Goal: Transaction & Acquisition: Book appointment/travel/reservation

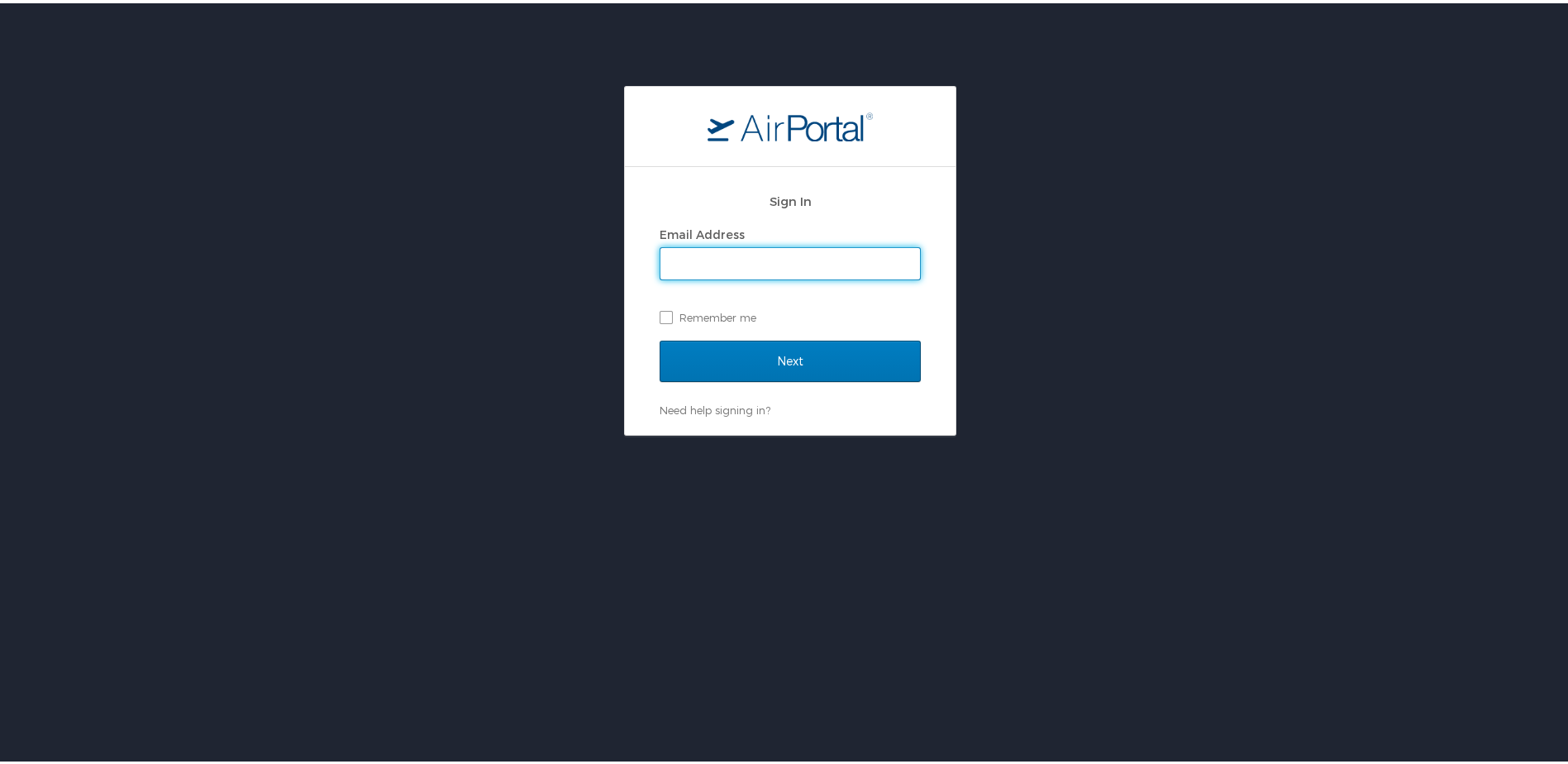
click at [737, 260] on input "Email Address" at bounding box center [789, 260] width 259 height 32
type input "[EMAIL_ADDRESS][DOMAIN_NAME]"
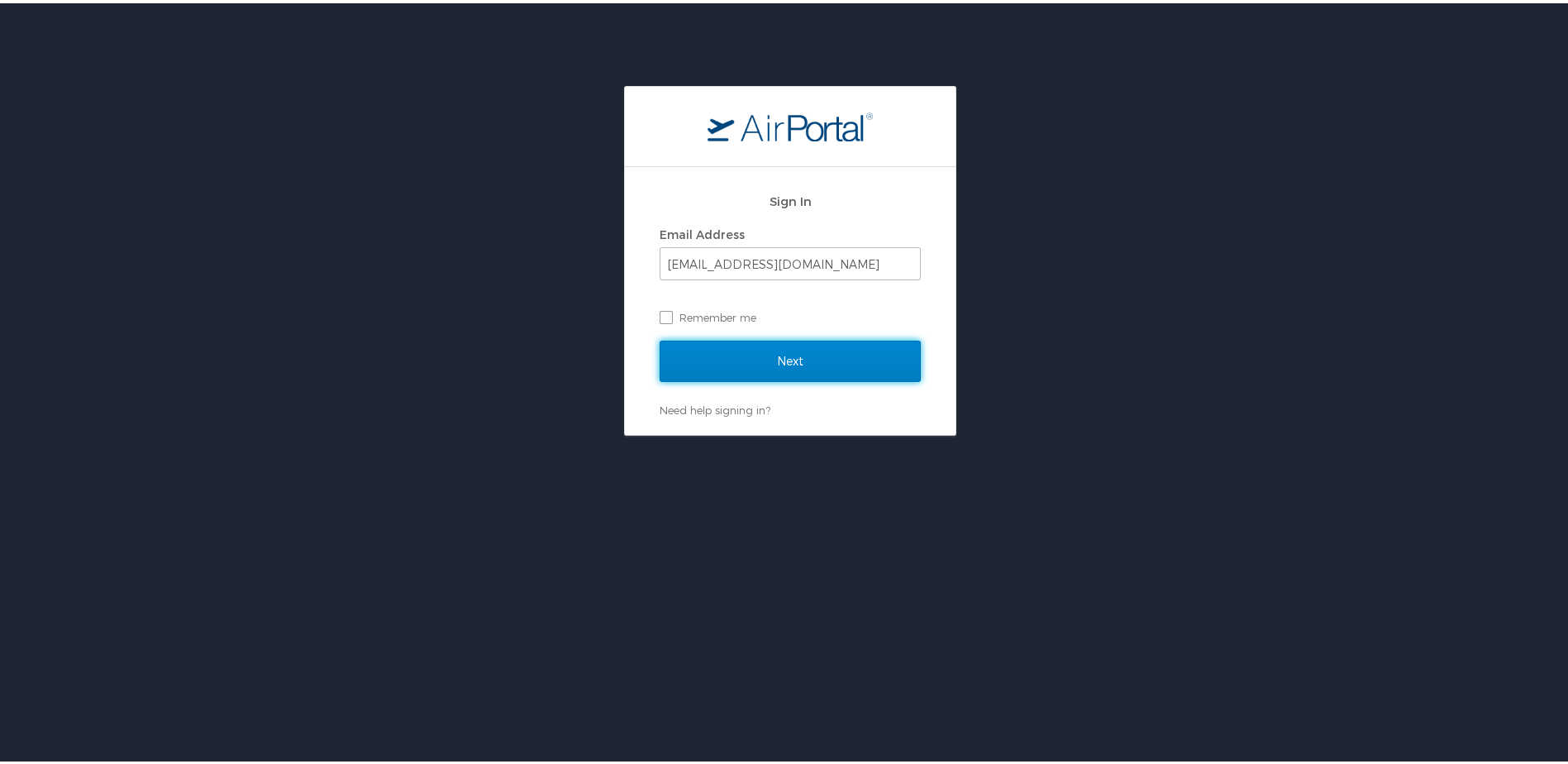
click at [731, 356] on input "Next" at bounding box center [789, 359] width 261 height 42
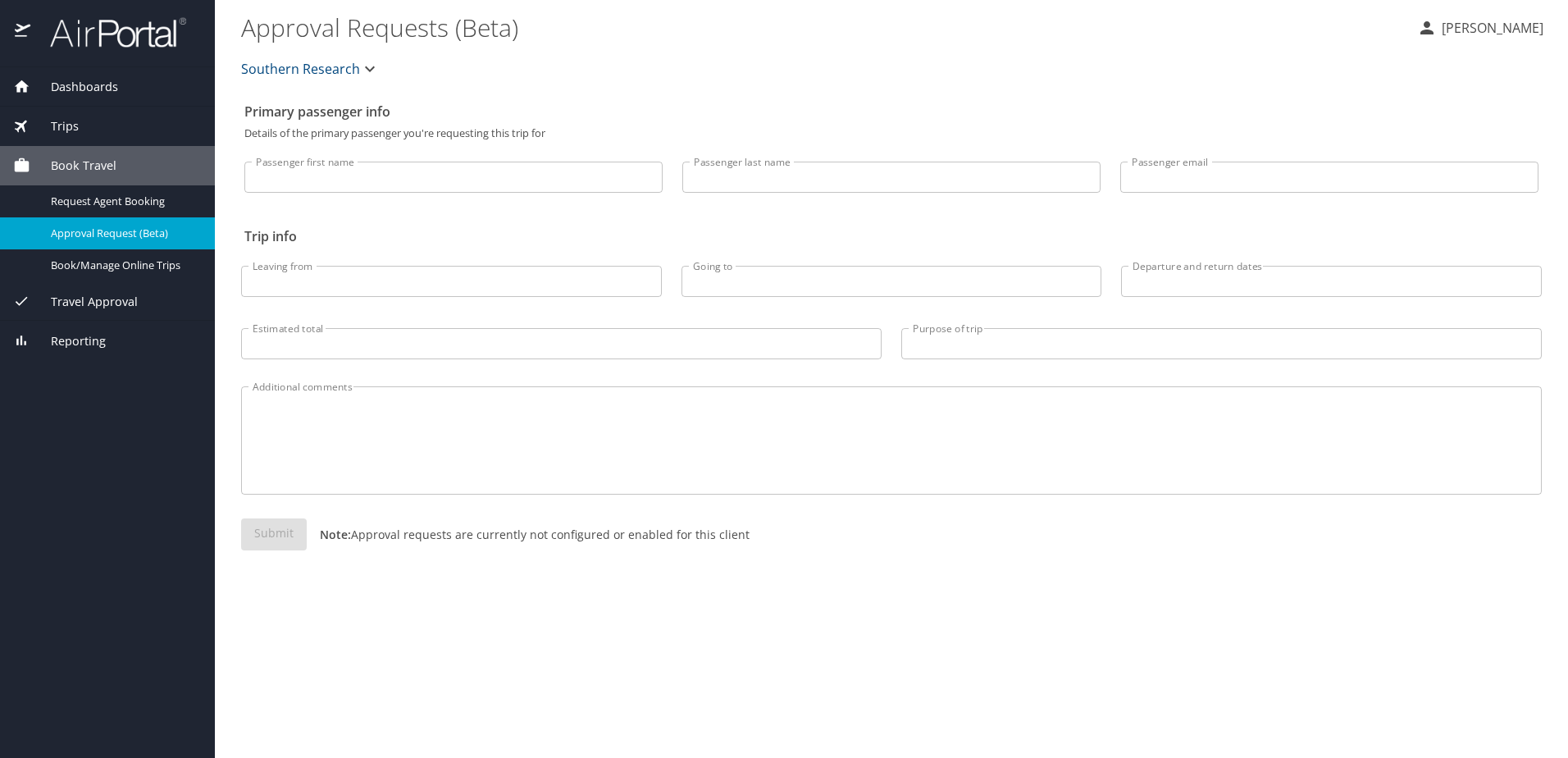
click at [60, 158] on span "Book Travel" at bounding box center [73, 166] width 86 height 18
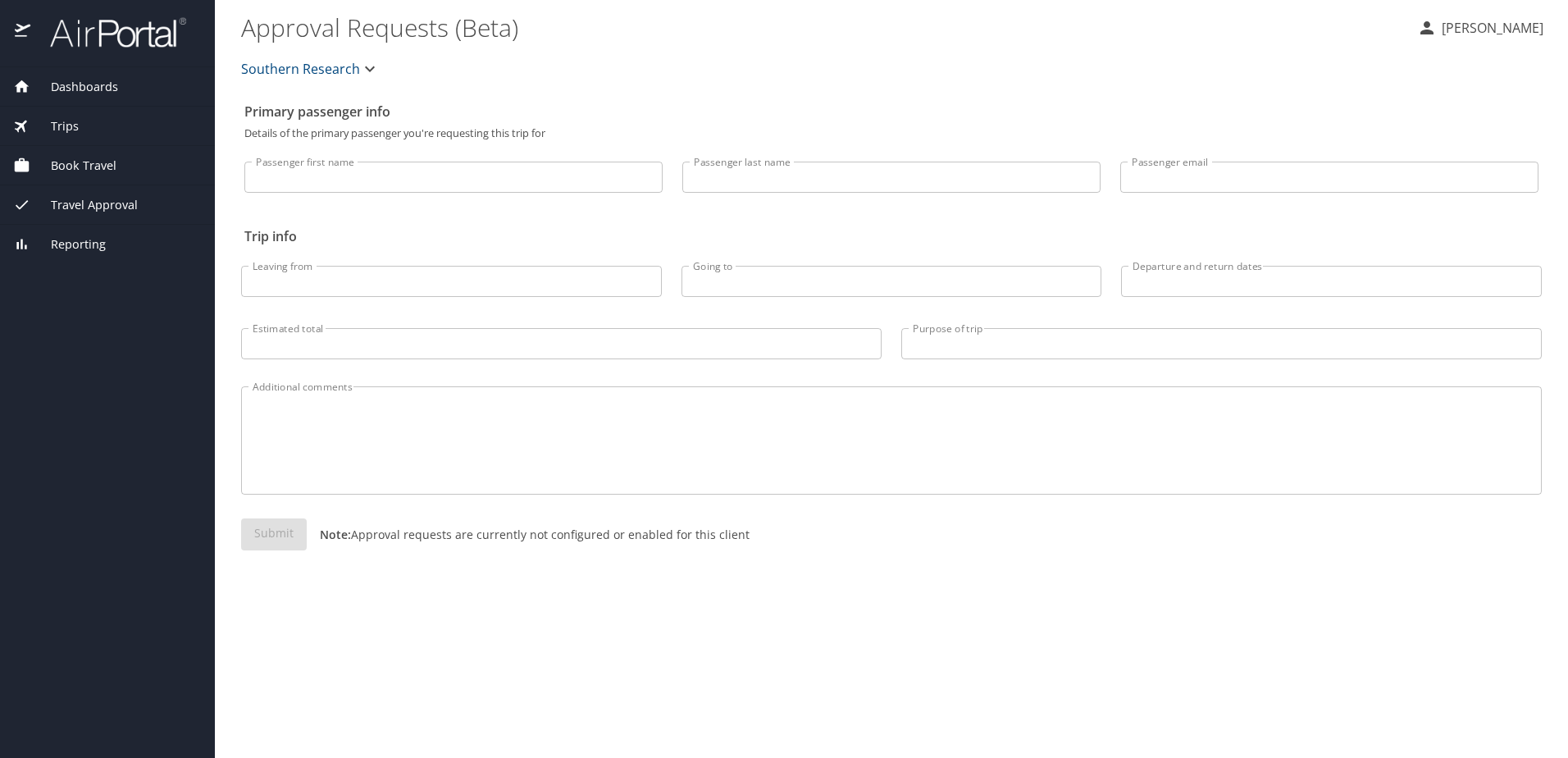
click at [323, 183] on input "Passenger first name" at bounding box center [453, 177] width 418 height 32
type input "Anna"
type input "Newton Vinson"
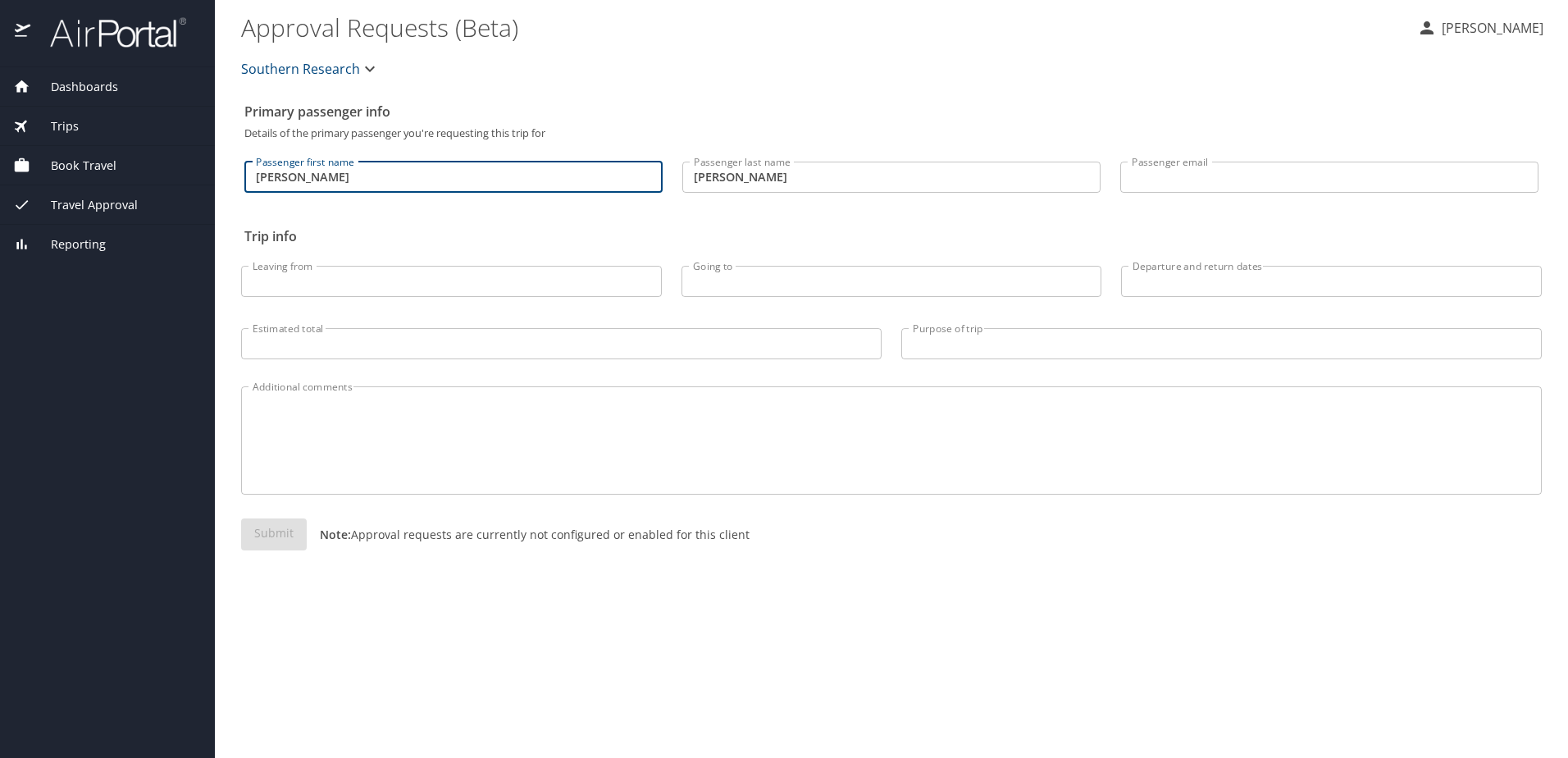
type input "[EMAIL_ADDRESS][DOMAIN_NAME]"
type input "bhm"
type input "Boston, MA"
click at [1196, 289] on input "Departure and return dates" at bounding box center [1331, 282] width 421 height 32
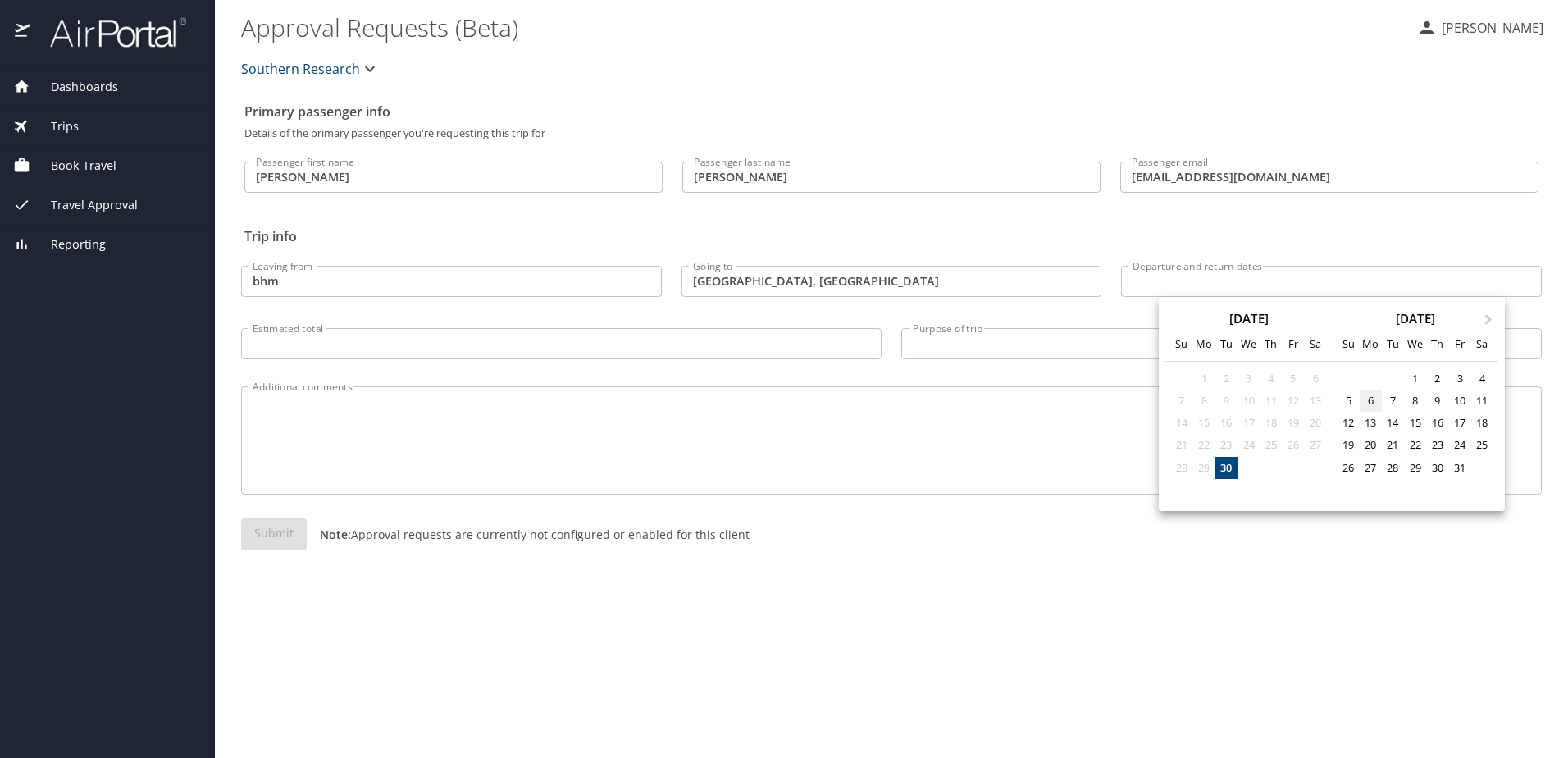
click at [1363, 399] on div "6" at bounding box center [1371, 400] width 22 height 22
click at [1392, 399] on div "7" at bounding box center [1393, 400] width 22 height 22
type input "10/06/2025 🠦 10/07/2025"
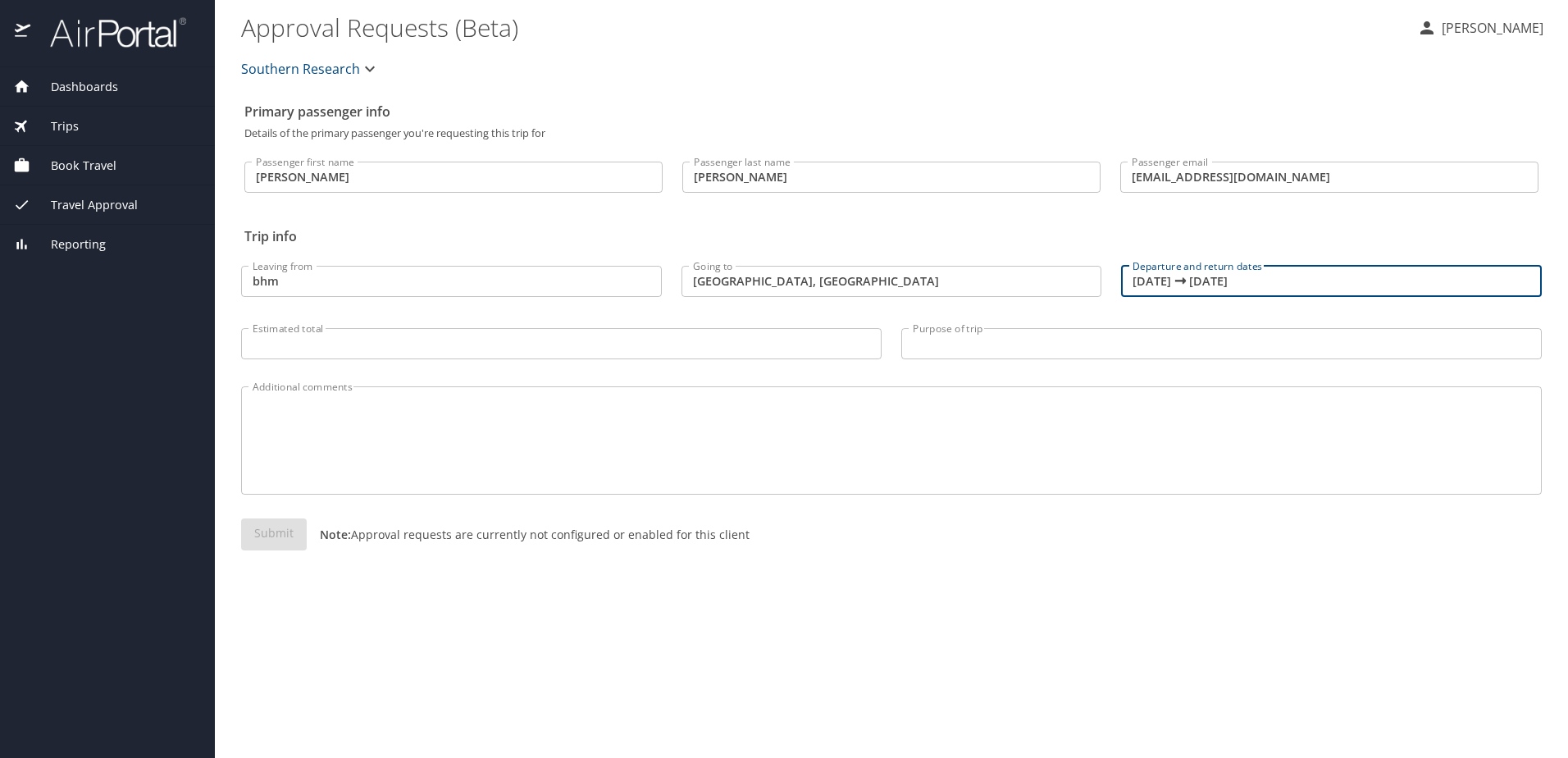
click at [541, 340] on input "Estimated total" at bounding box center [562, 344] width 641 height 32
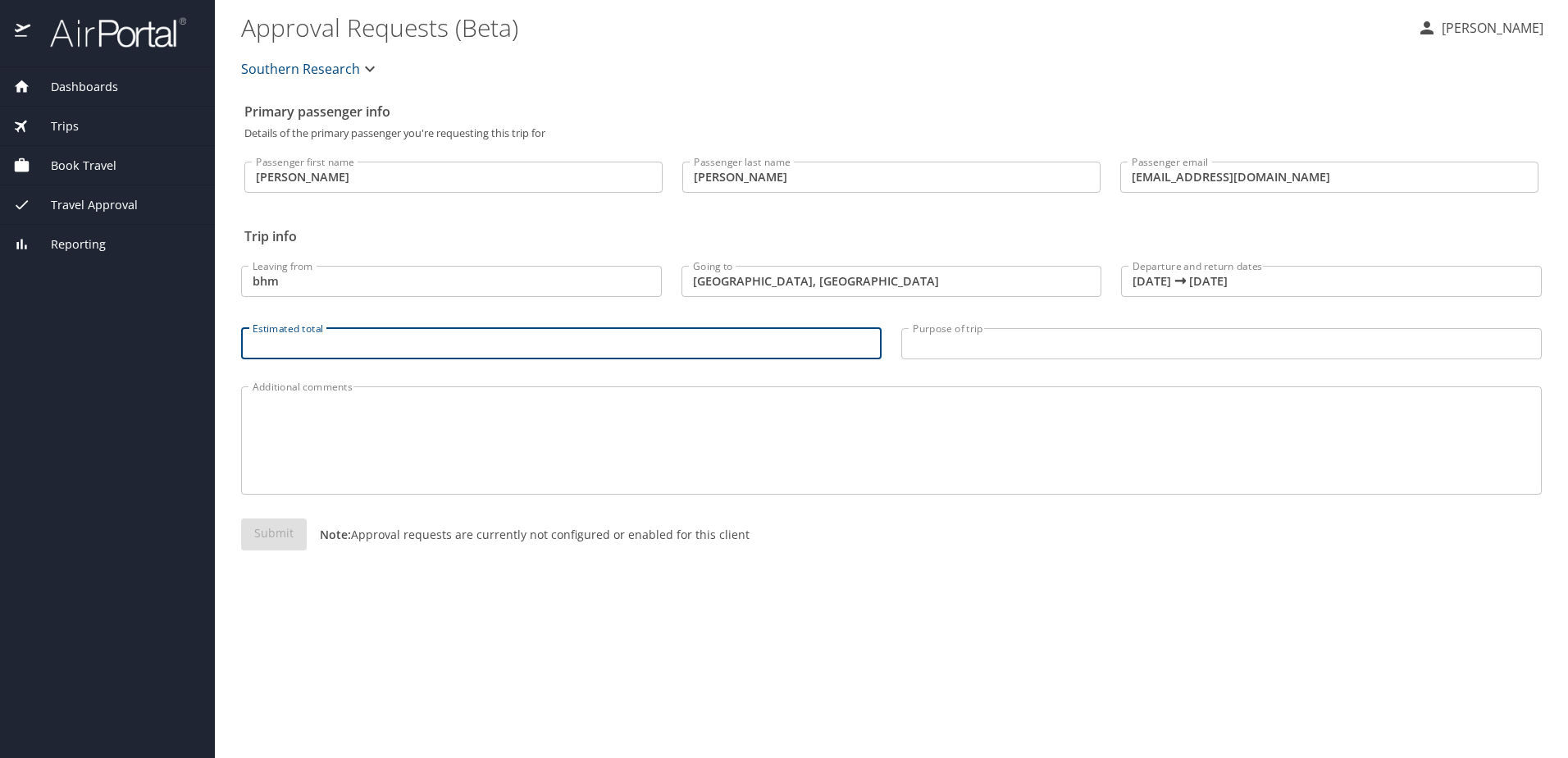
click at [458, 539] on p "Note: Approval requests are currently not configured or enabled for this client" at bounding box center [527, 534] width 443 height 17
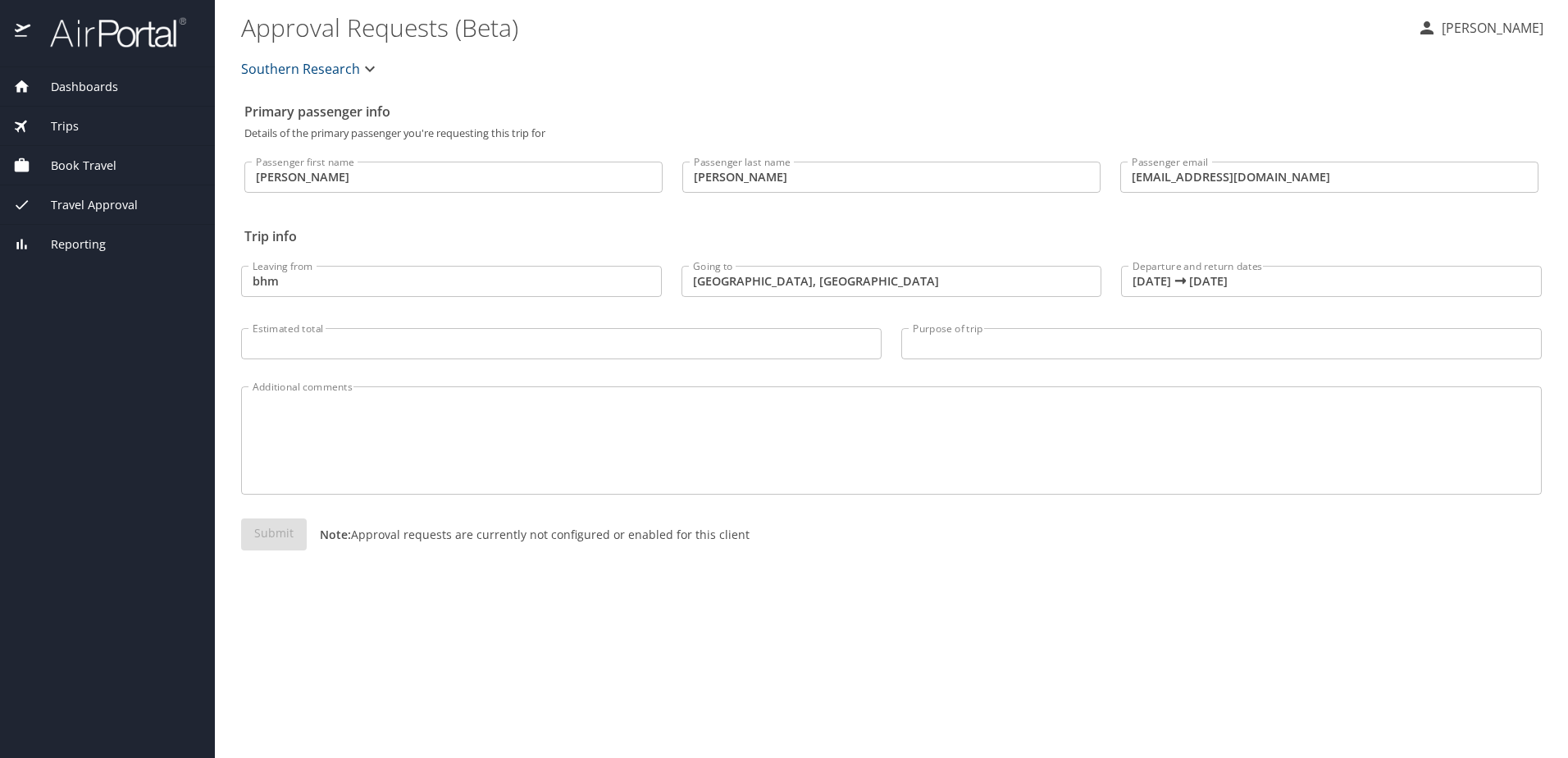
click at [82, 86] on span "Dashboards" at bounding box center [74, 87] width 88 height 18
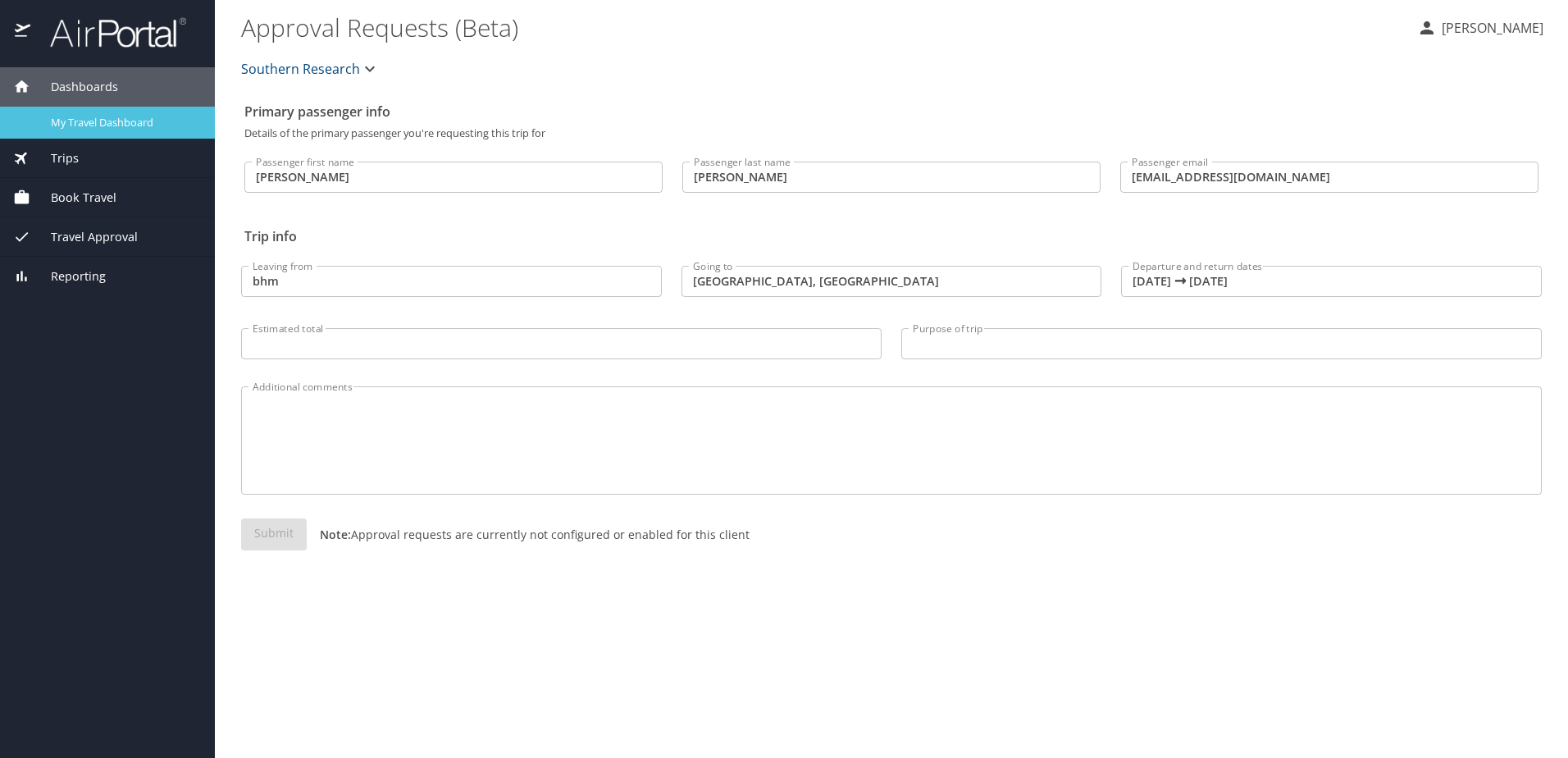
click at [82, 121] on span "My Travel Dashboard" at bounding box center [123, 123] width 144 height 16
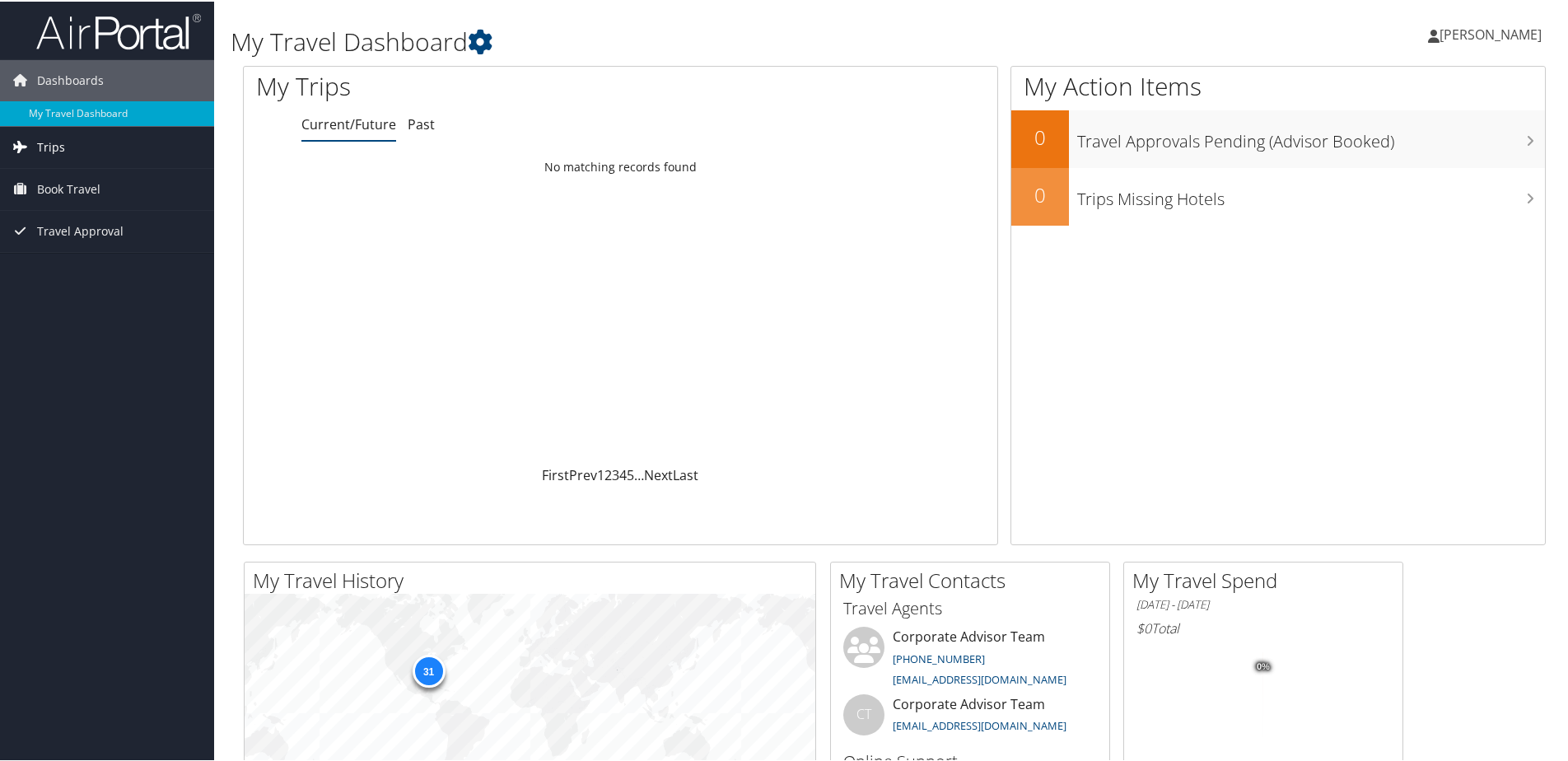
click at [48, 141] on span "Trips" at bounding box center [50, 146] width 28 height 42
click at [97, 180] on link "Current/Future Trips" at bounding box center [107, 178] width 214 height 25
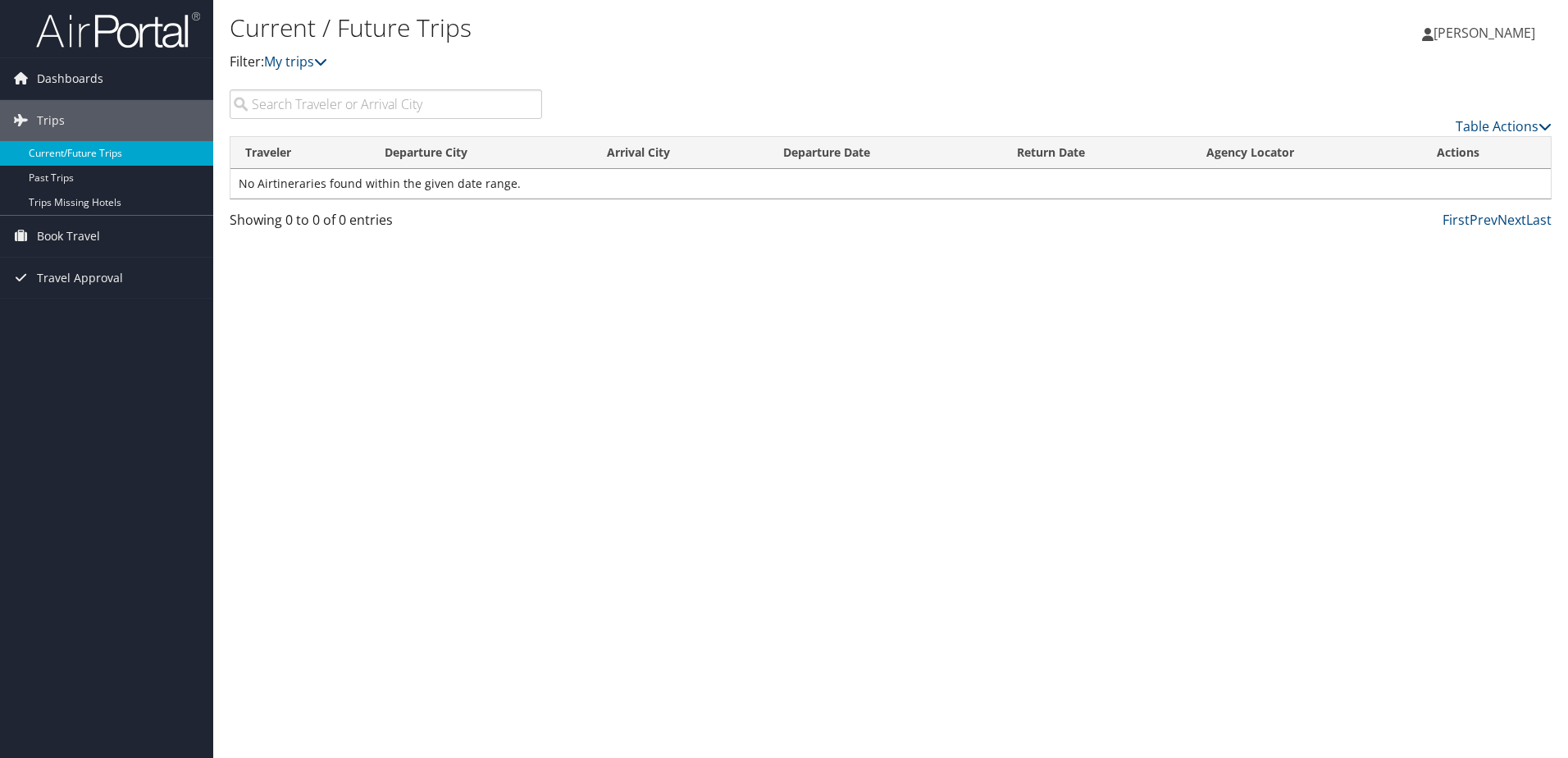
click at [86, 148] on link "Current/Future Trips" at bounding box center [106, 153] width 213 height 25
click at [54, 235] on span "Book Travel" at bounding box center [68, 237] width 63 height 41
click at [132, 320] on link "Book/Manage Online Trips" at bounding box center [106, 317] width 213 height 25
click at [62, 350] on span "Travel Approval" at bounding box center [79, 352] width 86 height 41
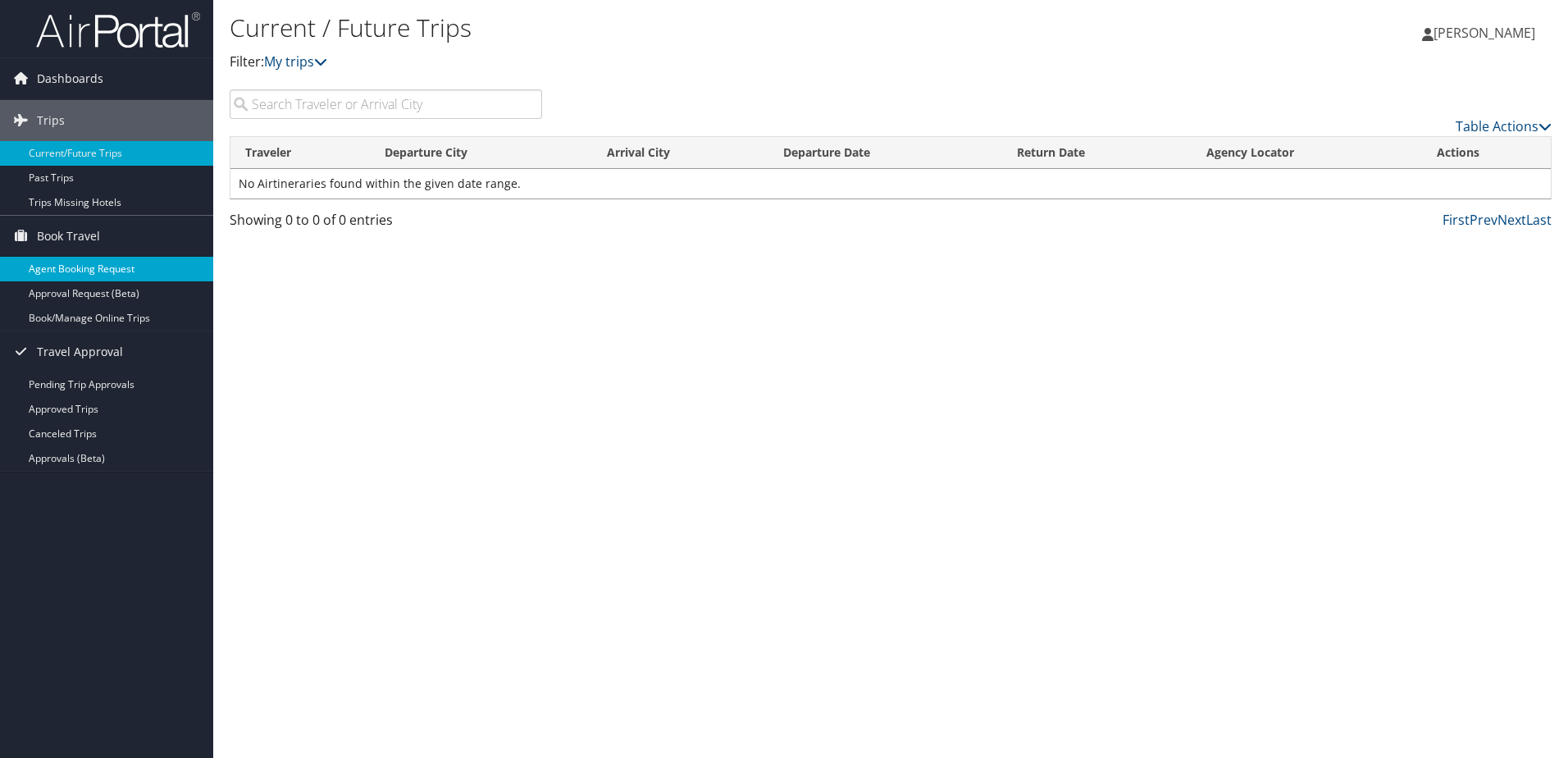
click at [68, 267] on link "Agent Booking Request" at bounding box center [106, 269] width 213 height 25
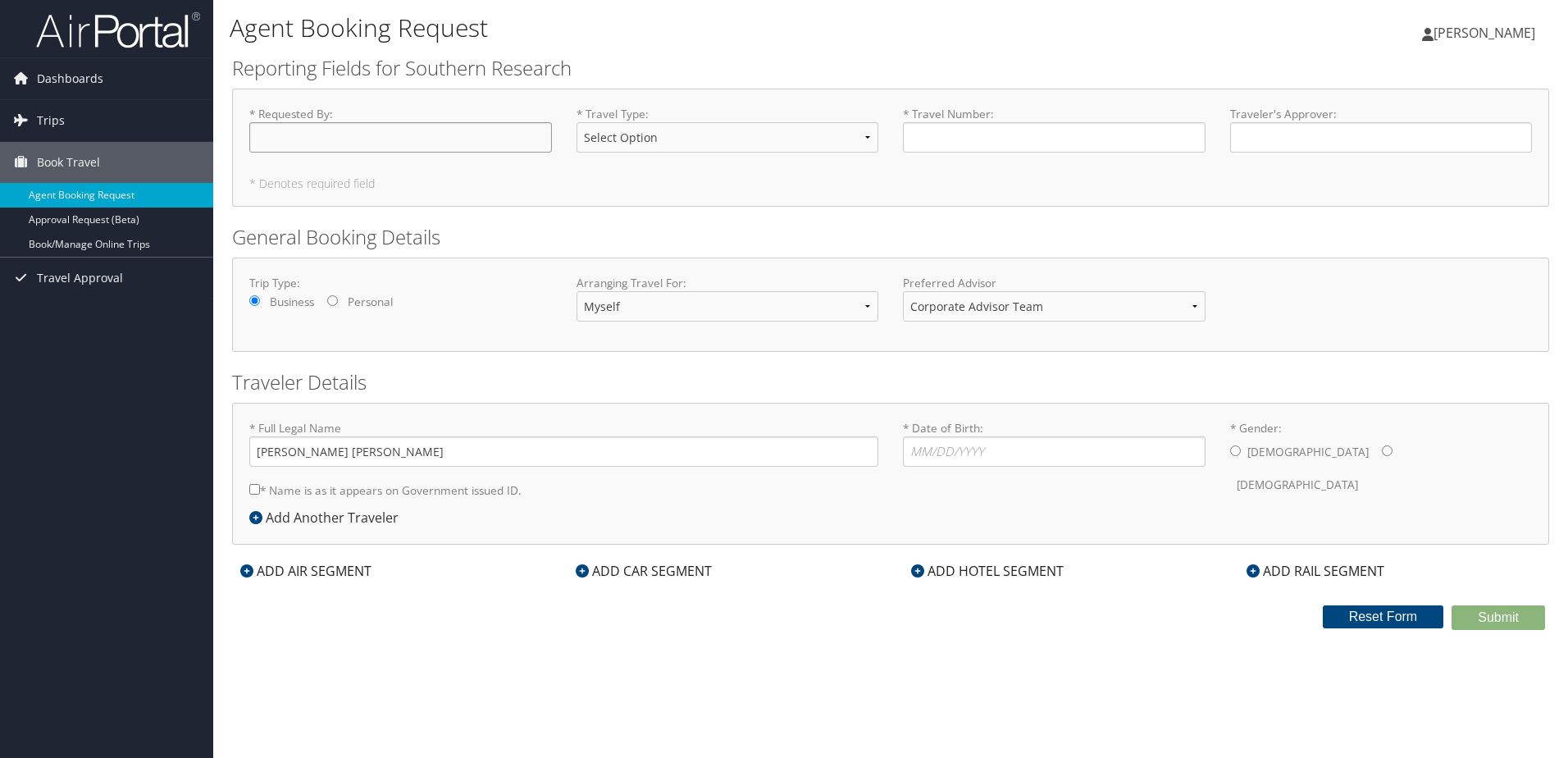
click at [333, 142] on input "* Requested By : Required" at bounding box center [400, 137] width 303 height 31
click at [336, 140] on input "* Requested By : Required" at bounding box center [400, 137] width 303 height 31
click at [51, 114] on span "Trips" at bounding box center [50, 121] width 28 height 41
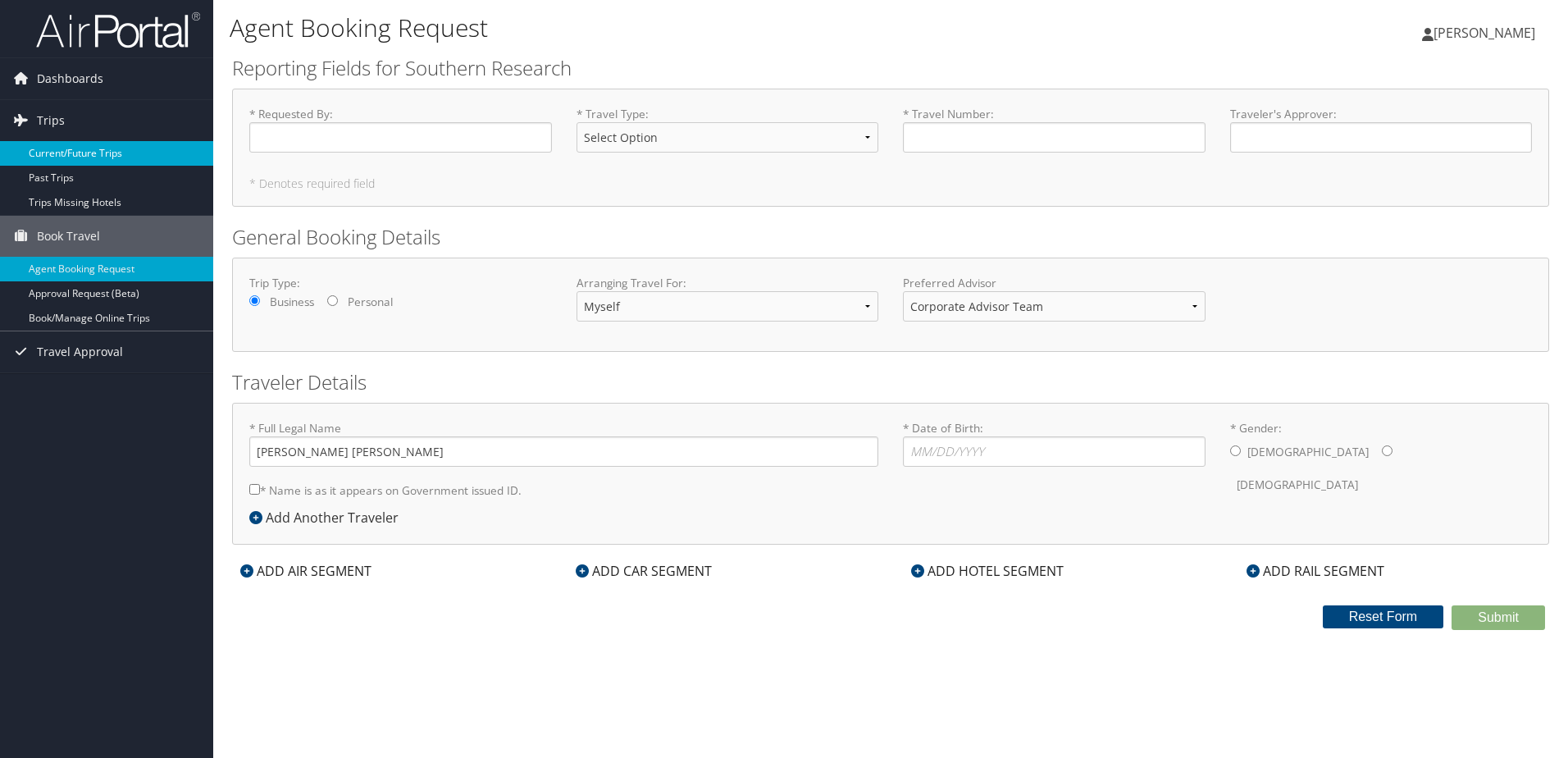
click at [69, 151] on link "Current/Future Trips" at bounding box center [106, 153] width 213 height 25
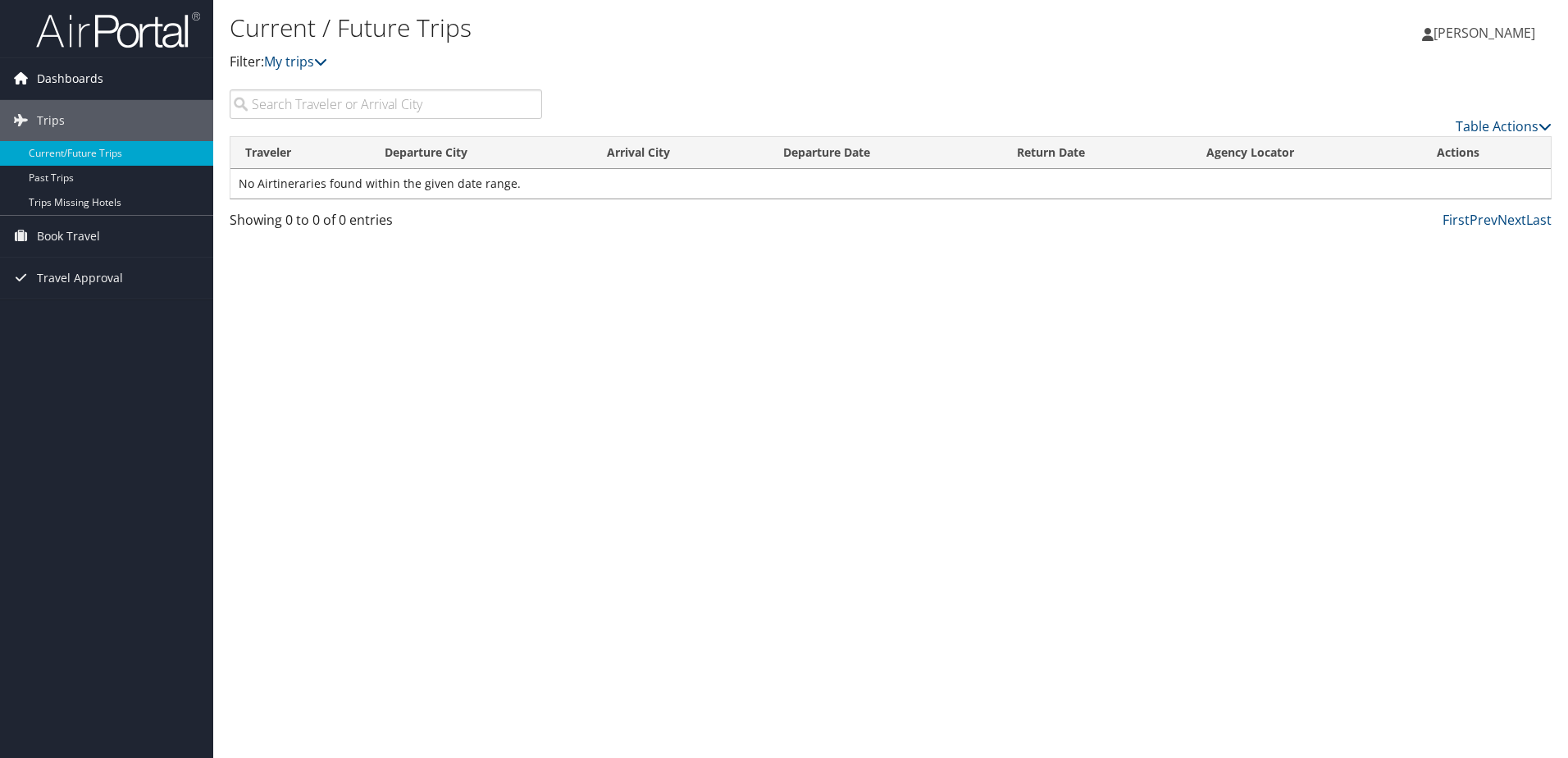
click at [68, 72] on span "Dashboards" at bounding box center [69, 79] width 66 height 41
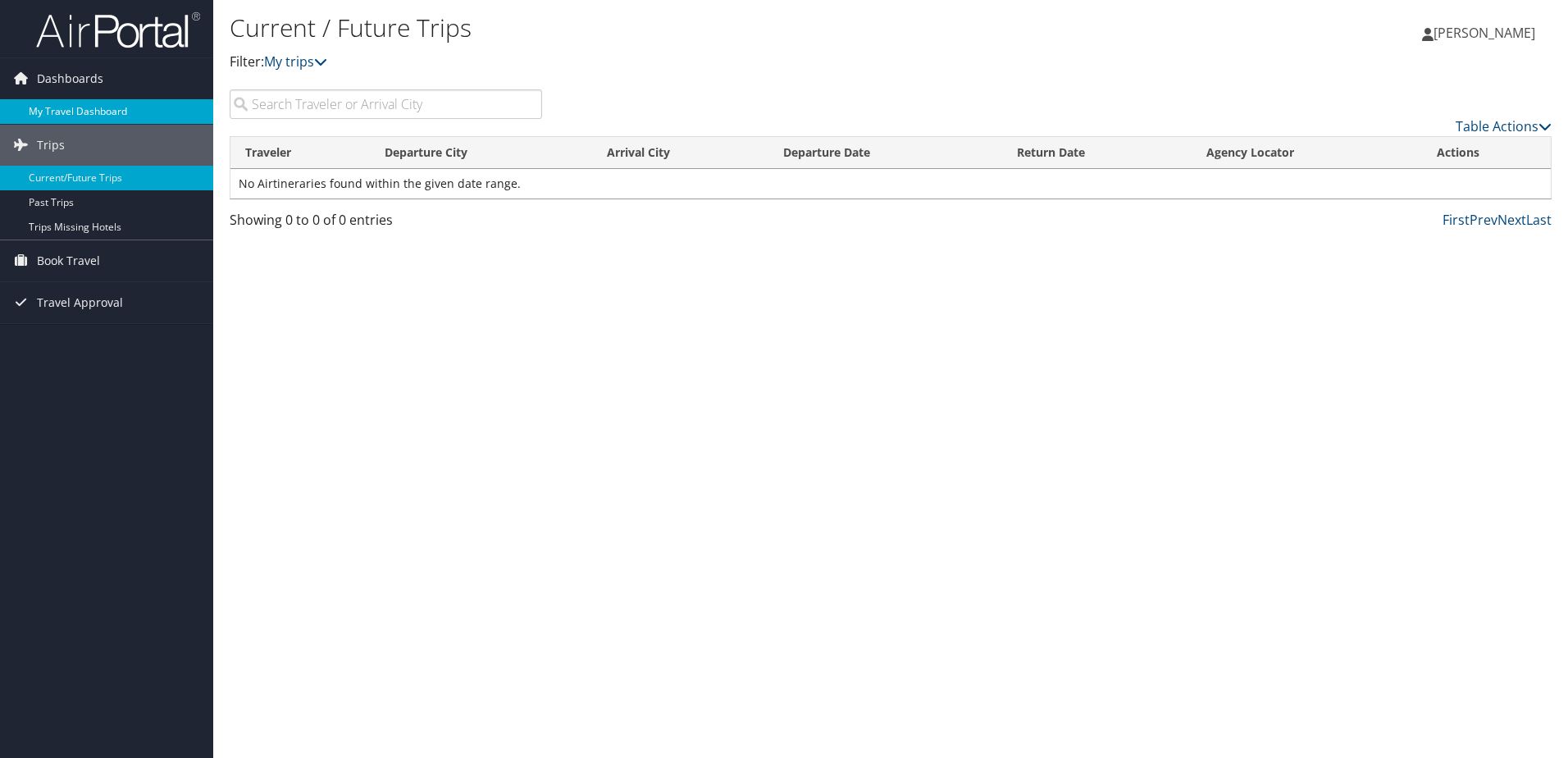
click at [66, 109] on link "My Travel Dashboard" at bounding box center [106, 111] width 213 height 25
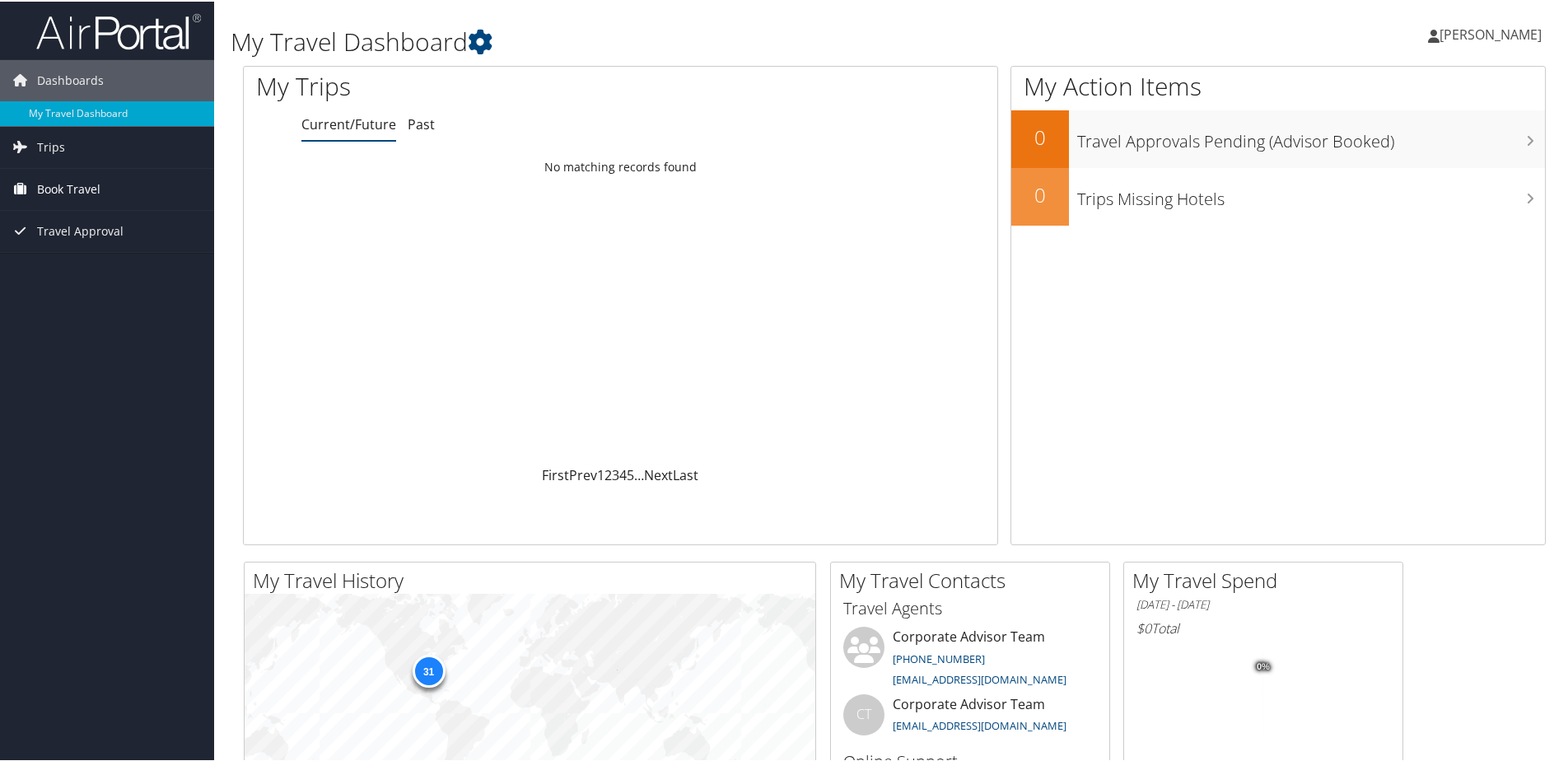
click at [52, 184] on span "Book Travel" at bounding box center [68, 188] width 63 height 42
click at [60, 266] on link "Book/Manage Online Trips" at bounding box center [107, 270] width 214 height 25
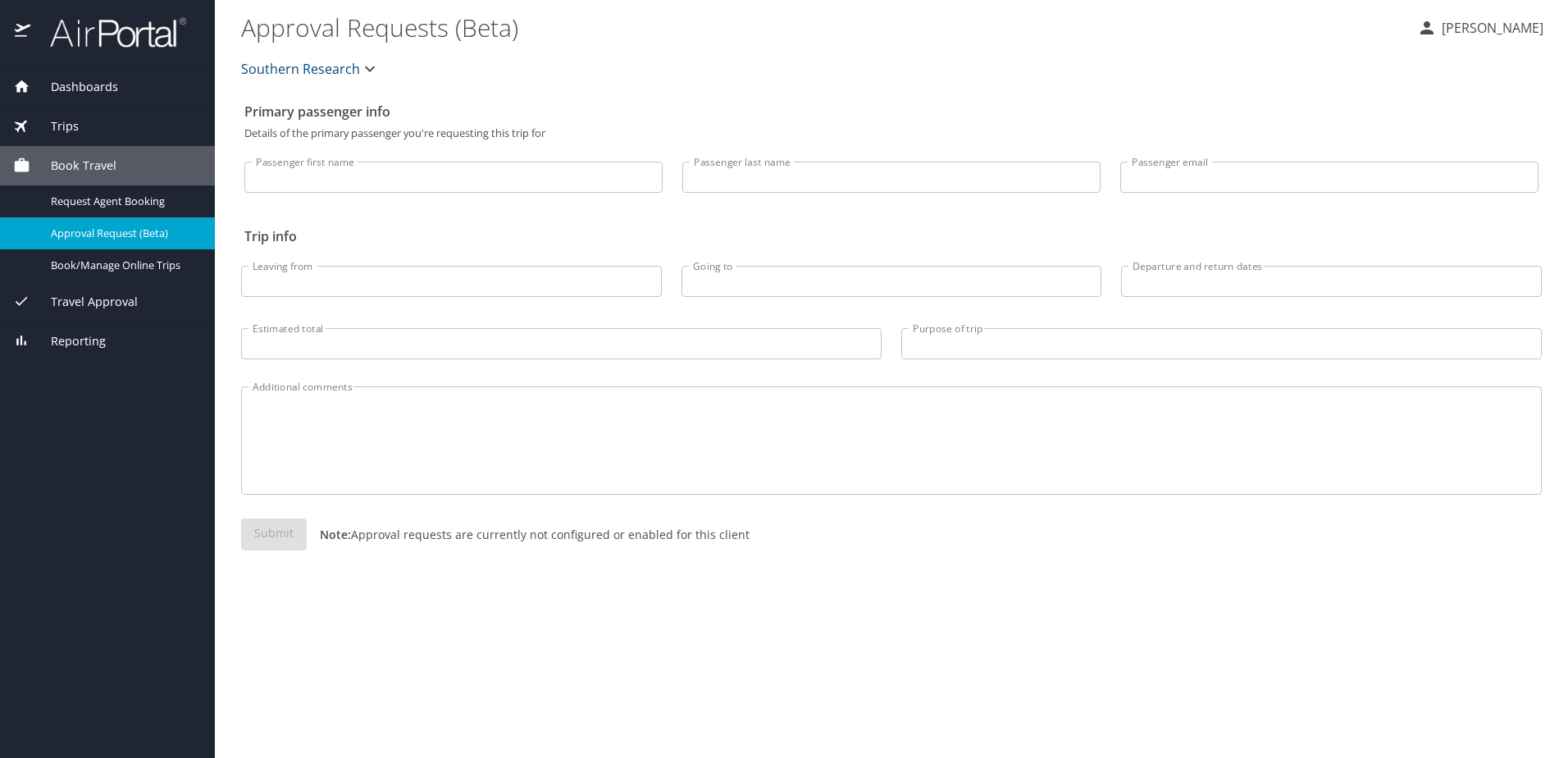
click at [53, 87] on span "Dashboards" at bounding box center [74, 87] width 88 height 18
